Goal: Task Accomplishment & Management: Manage account settings

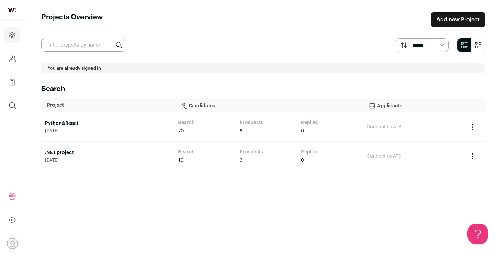
click at [54, 123] on link "Python&React" at bounding box center [108, 123] width 126 height 7
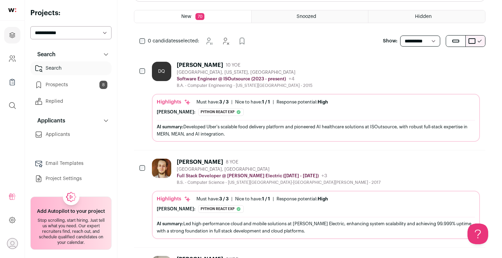
scroll to position [78, 0]
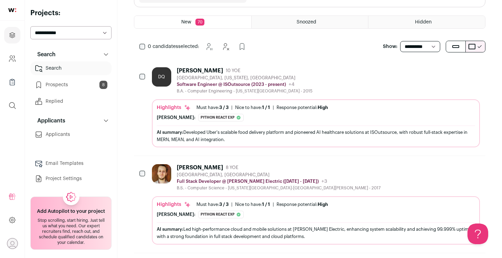
click at [185, 69] on div "[PERSON_NAME]" at bounding box center [200, 70] width 46 height 7
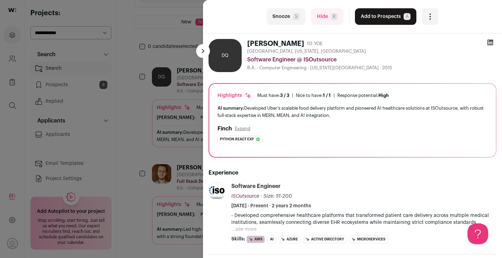
click at [144, 33] on div "last Snooze S Hide R Add to Prospects A Are you sure? [PERSON_NAME] is already …" at bounding box center [251, 129] width 502 height 258
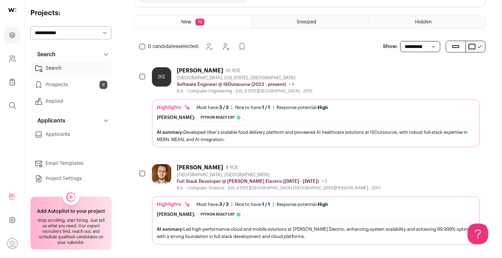
scroll to position [0, 0]
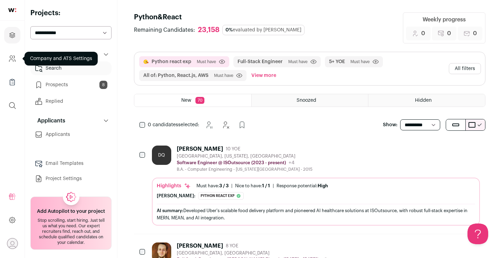
click at [12, 56] on icon "Company and ATS Settings" at bounding box center [11, 57] width 3 height 3
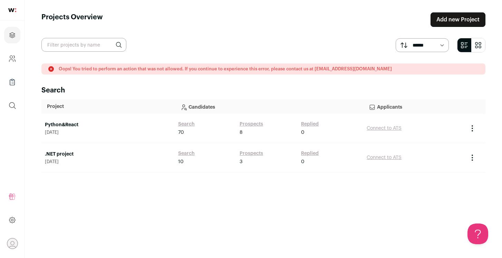
click at [12, 245] on icon "Open dropdown" at bounding box center [12, 244] width 4 height 4
click at [233, 212] on div "Oops! You tried to perform an action that was not allowed. If you continue to e…" at bounding box center [263, 155] width 444 height 182
click at [11, 10] on img at bounding box center [12, 10] width 8 height 4
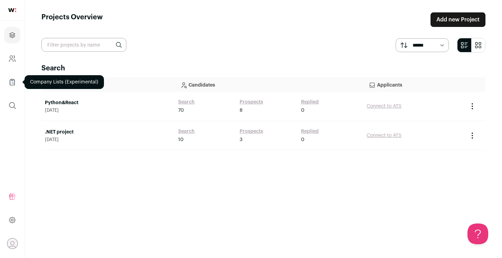
click at [11, 82] on icon "Company Lists" at bounding box center [12, 82] width 8 height 8
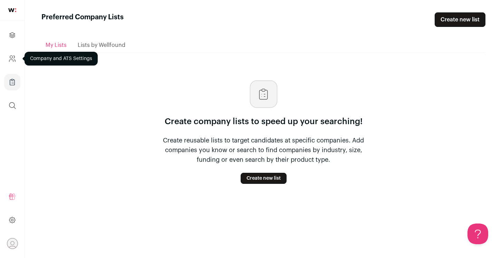
click at [12, 59] on icon "Company and ATS Settings" at bounding box center [12, 59] width 8 height 8
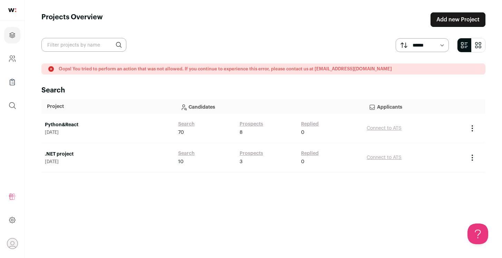
click at [12, 11] on img at bounding box center [12, 10] width 8 height 4
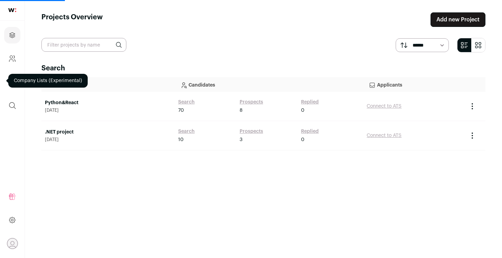
click at [312, 208] on div "Search Project Candidates Applicants Python&React [DATE] Search 70 Prospects 8 …" at bounding box center [263, 155] width 444 height 182
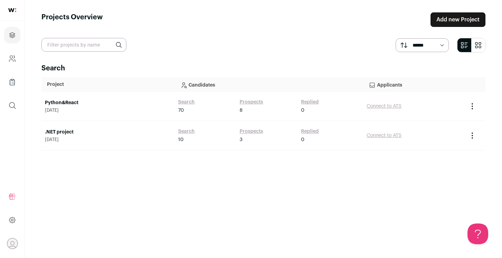
click at [446, 18] on link "Add new Project" at bounding box center [457, 19] width 55 height 14
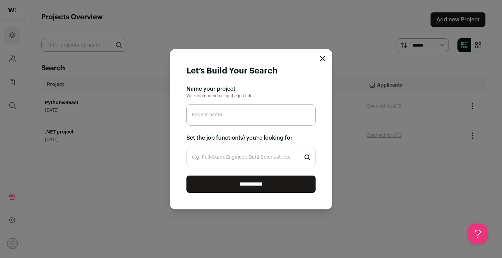
click at [324, 58] on icon "Close modal" at bounding box center [323, 59] width 6 height 6
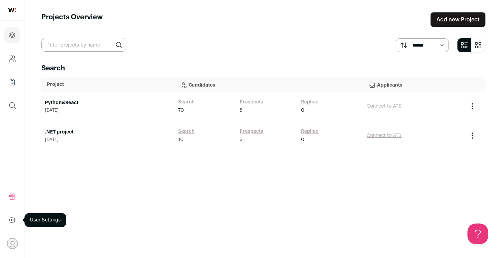
click at [12, 219] on icon at bounding box center [12, 220] width 2 height 2
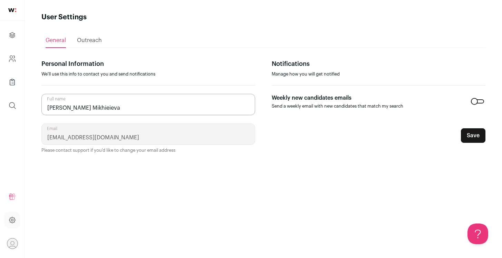
click at [95, 42] on span "Outreach" at bounding box center [89, 41] width 25 height 6
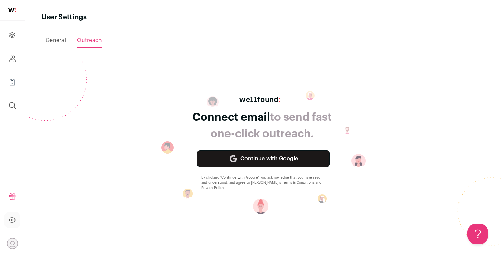
click at [61, 40] on span "General" at bounding box center [56, 41] width 20 height 6
